Goal: Task Accomplishment & Management: Use online tool/utility

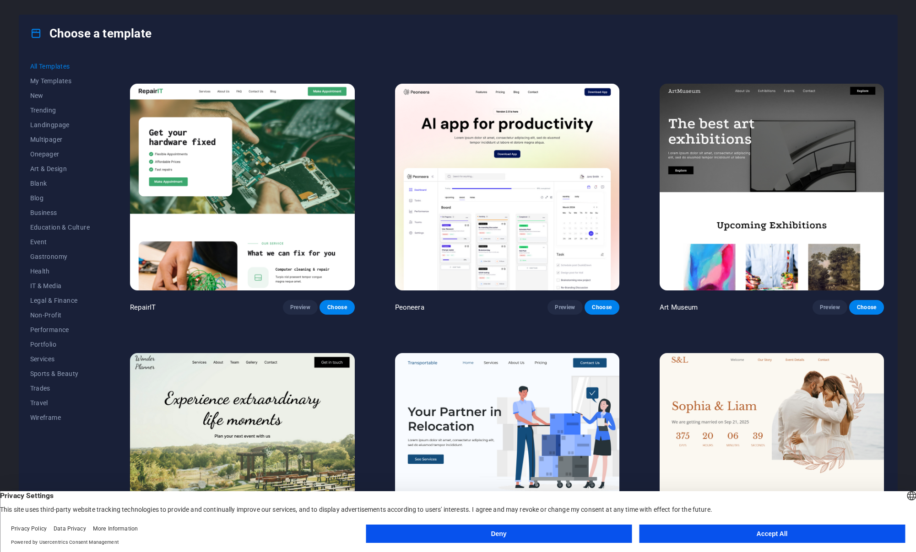
scroll to position [248, 0]
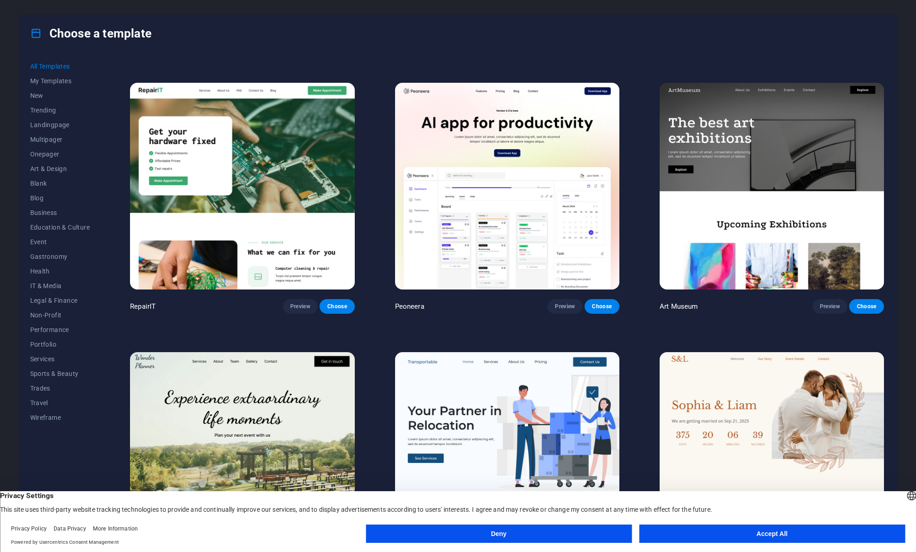
click at [747, 115] on img at bounding box center [771, 186] width 224 height 207
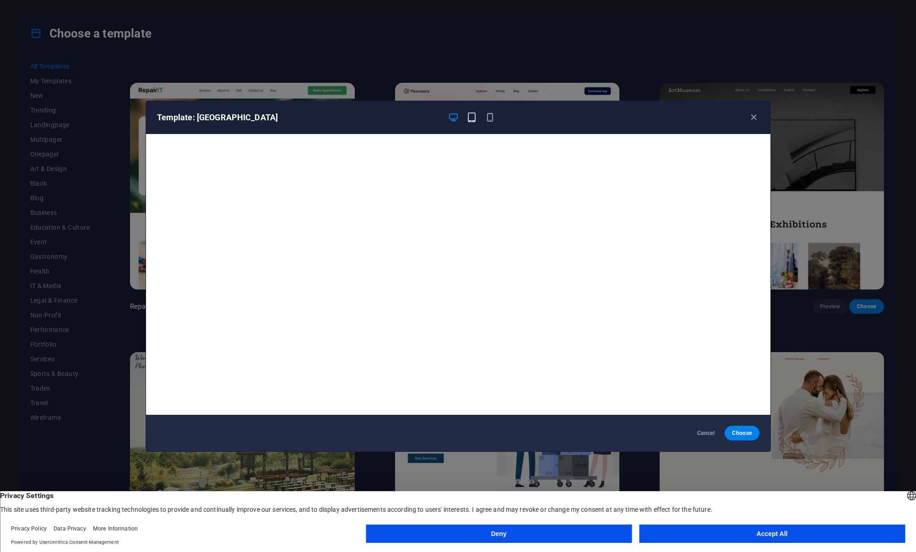
click at [469, 117] on icon "button" at bounding box center [471, 117] width 11 height 11
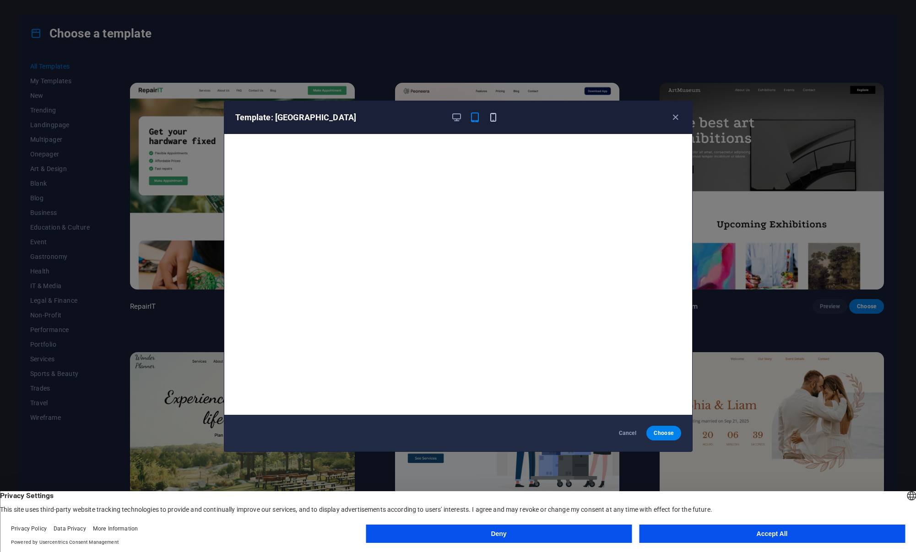
click at [491, 118] on icon "button" at bounding box center [493, 117] width 11 height 11
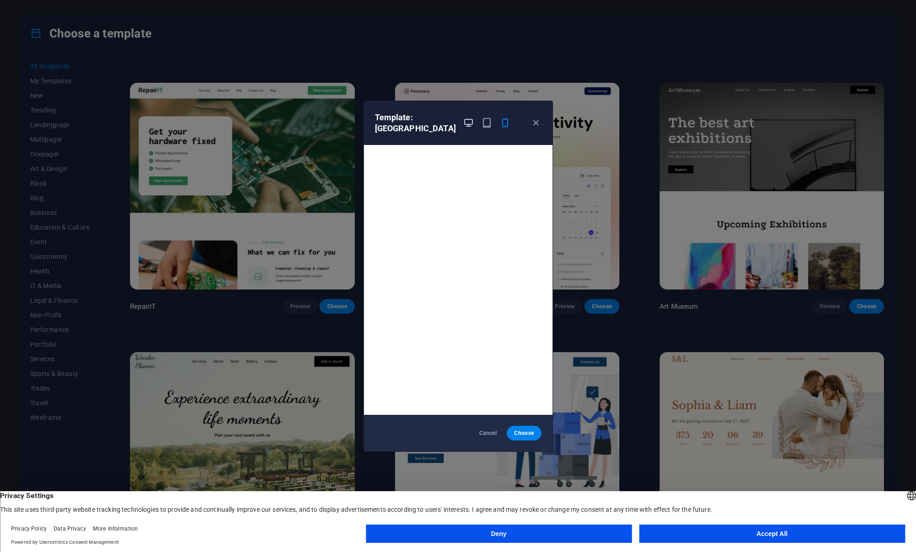
click at [463, 123] on icon "button" at bounding box center [468, 123] width 11 height 11
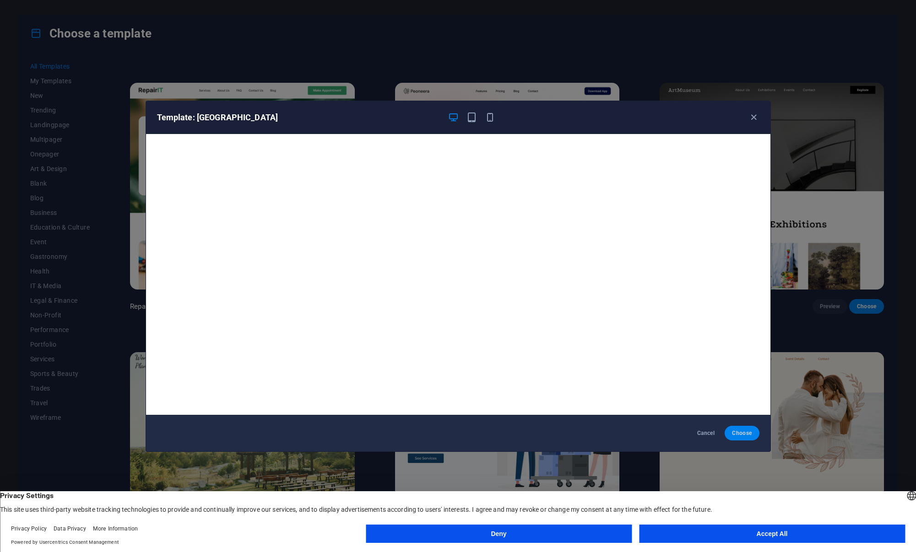
click at [740, 431] on span "Choose" at bounding box center [742, 433] width 20 height 7
